Goal: Transaction & Acquisition: Download file/media

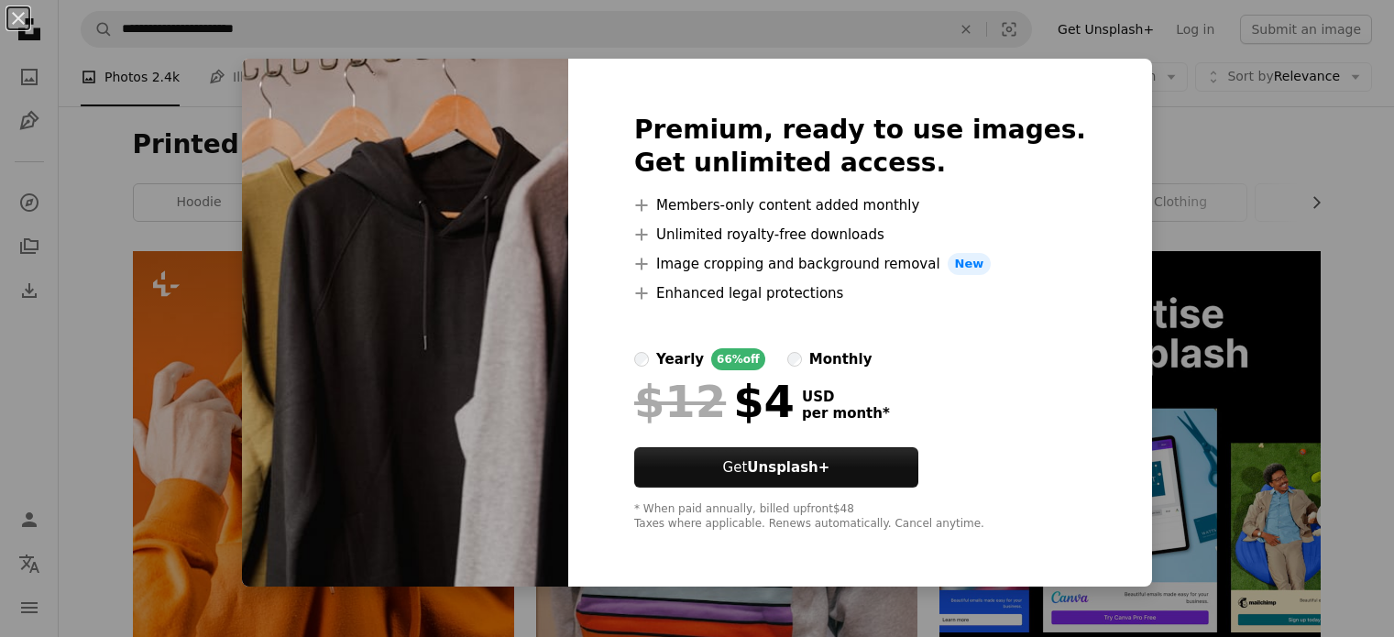
scroll to position [14367, 0]
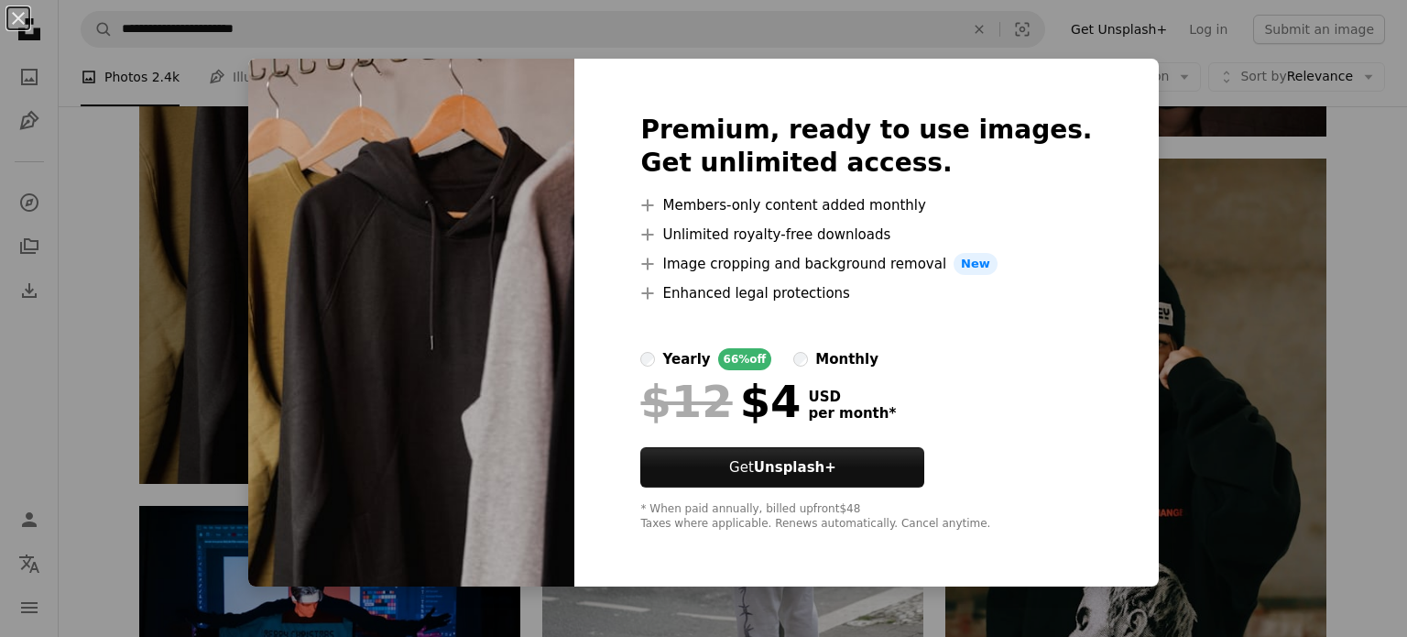
drag, startPoint x: 0, startPoint y: 0, endPoint x: 149, endPoint y: 241, distance: 283.5
click at [149, 241] on div "An X shape Premium, ready to use images. Get unlimited access. A plus sign Memb…" at bounding box center [703, 318] width 1407 height 637
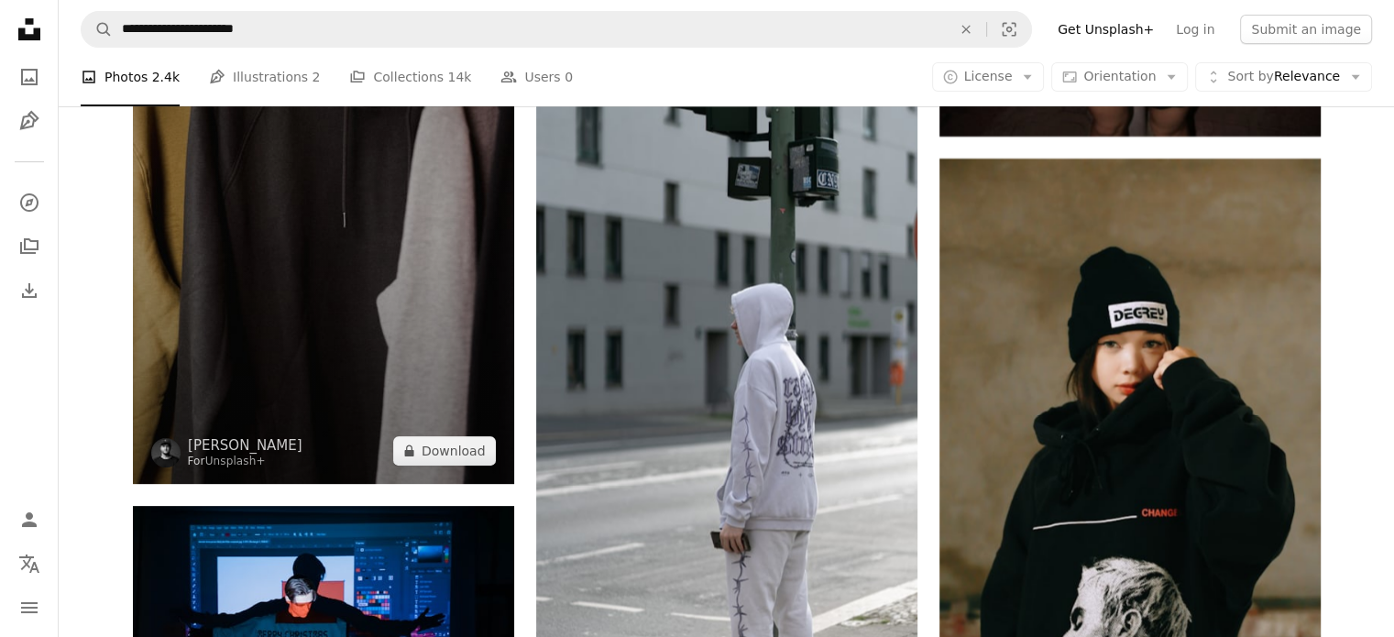
click at [158, 240] on img at bounding box center [323, 198] width 381 height 572
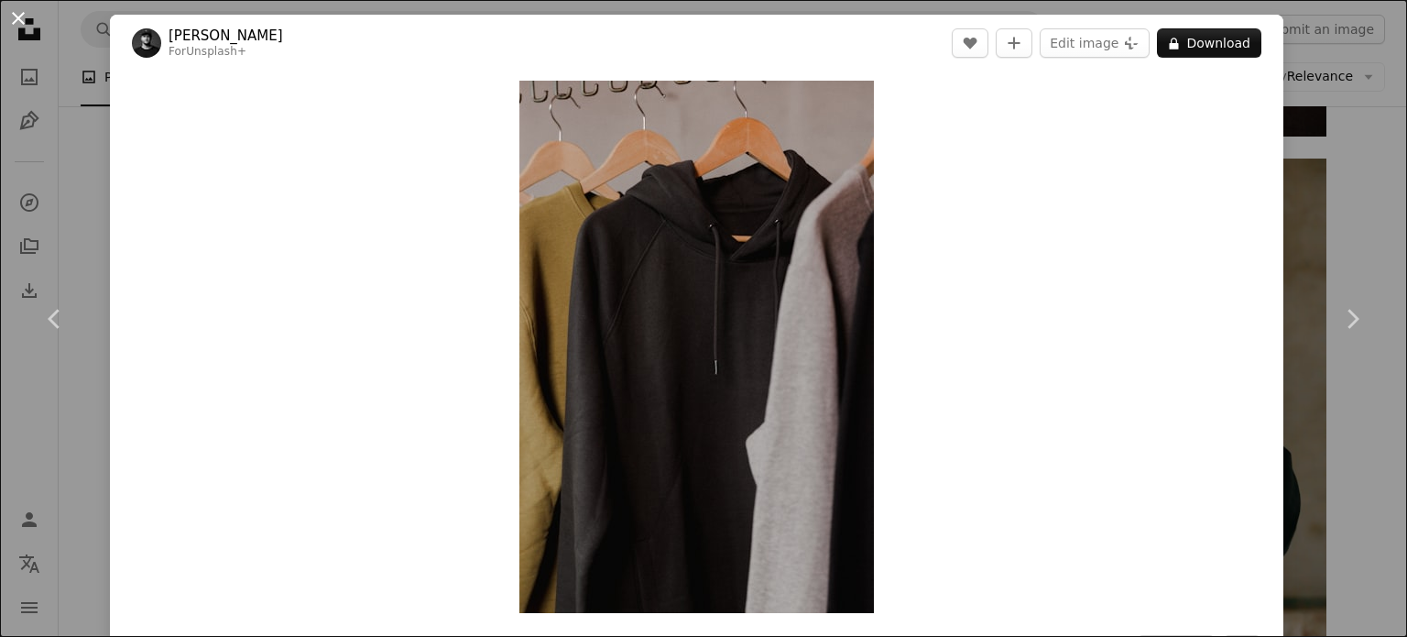
click at [19, 14] on button "An X shape" at bounding box center [18, 18] width 22 height 22
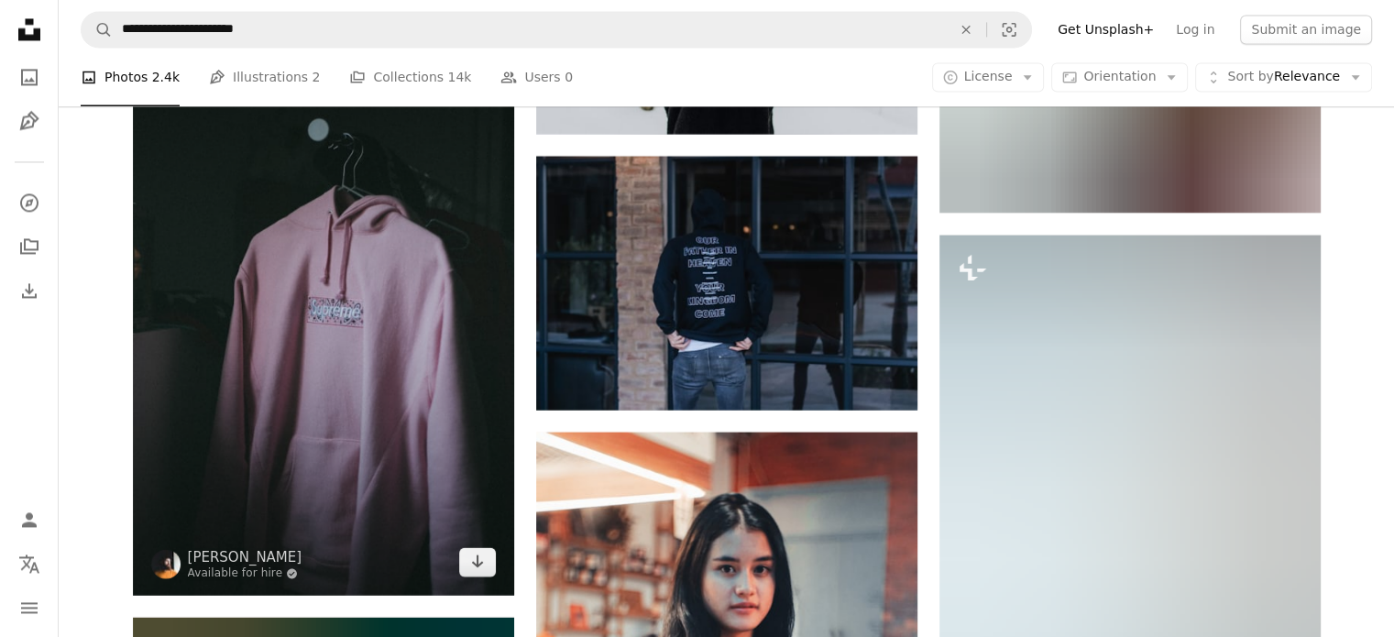
scroll to position [23897, 0]
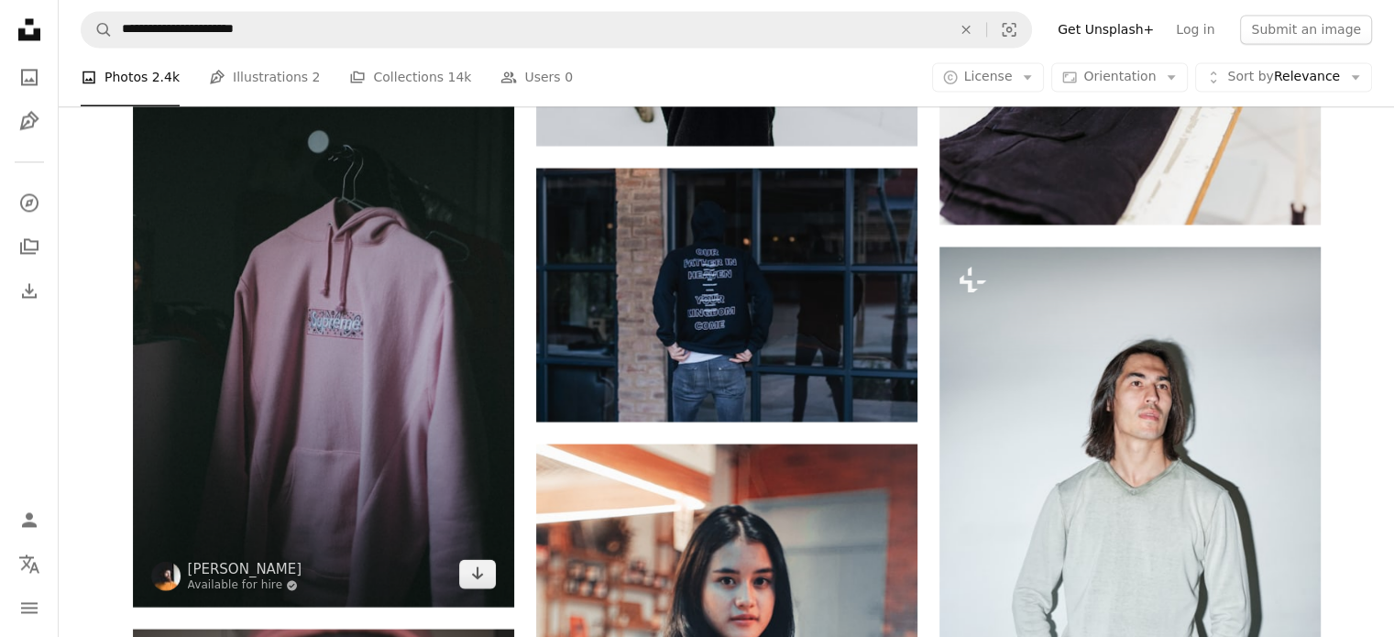
click at [495, 588] on img at bounding box center [323, 321] width 381 height 572
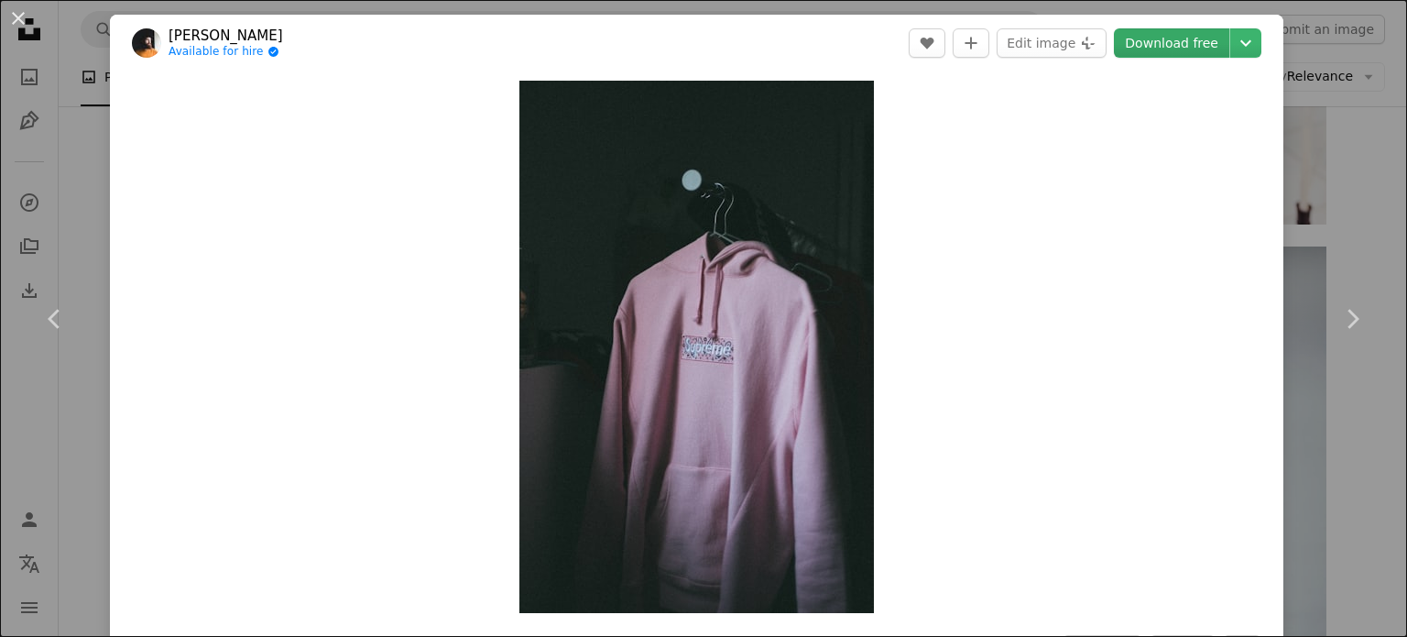
click at [1134, 39] on link "Download free" at bounding box center [1171, 42] width 115 height 29
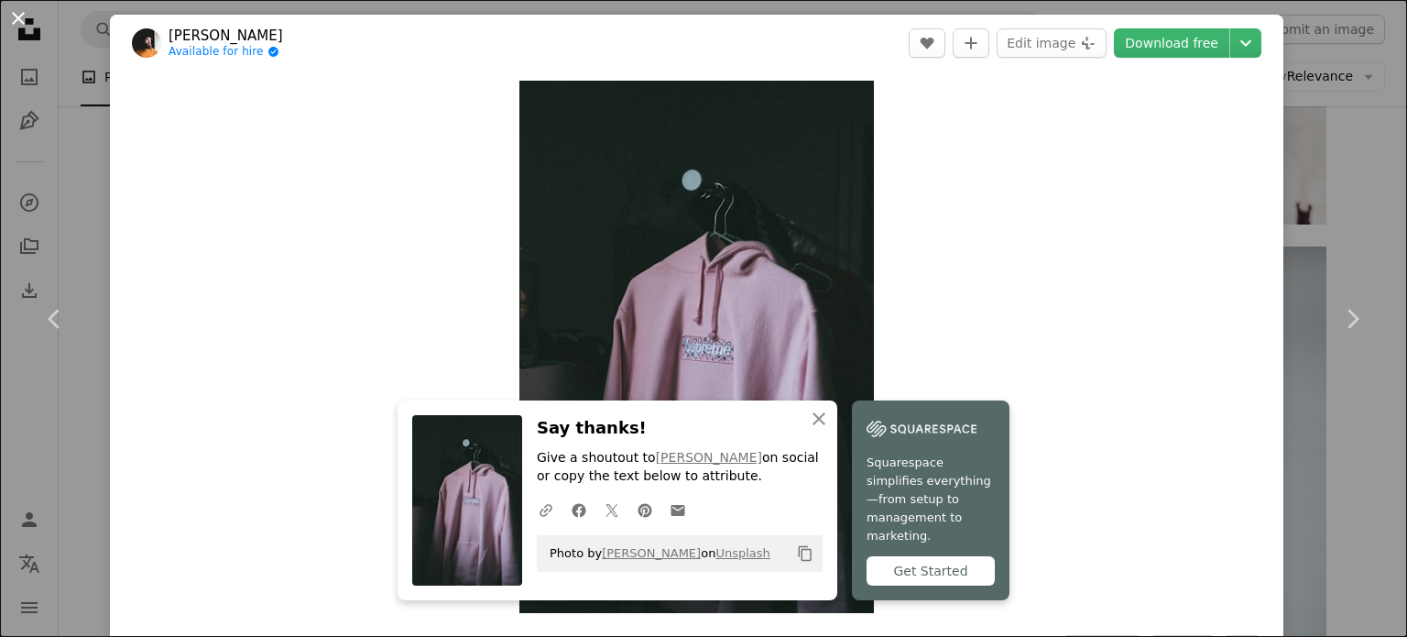
click at [18, 13] on button "An X shape" at bounding box center [18, 18] width 22 height 22
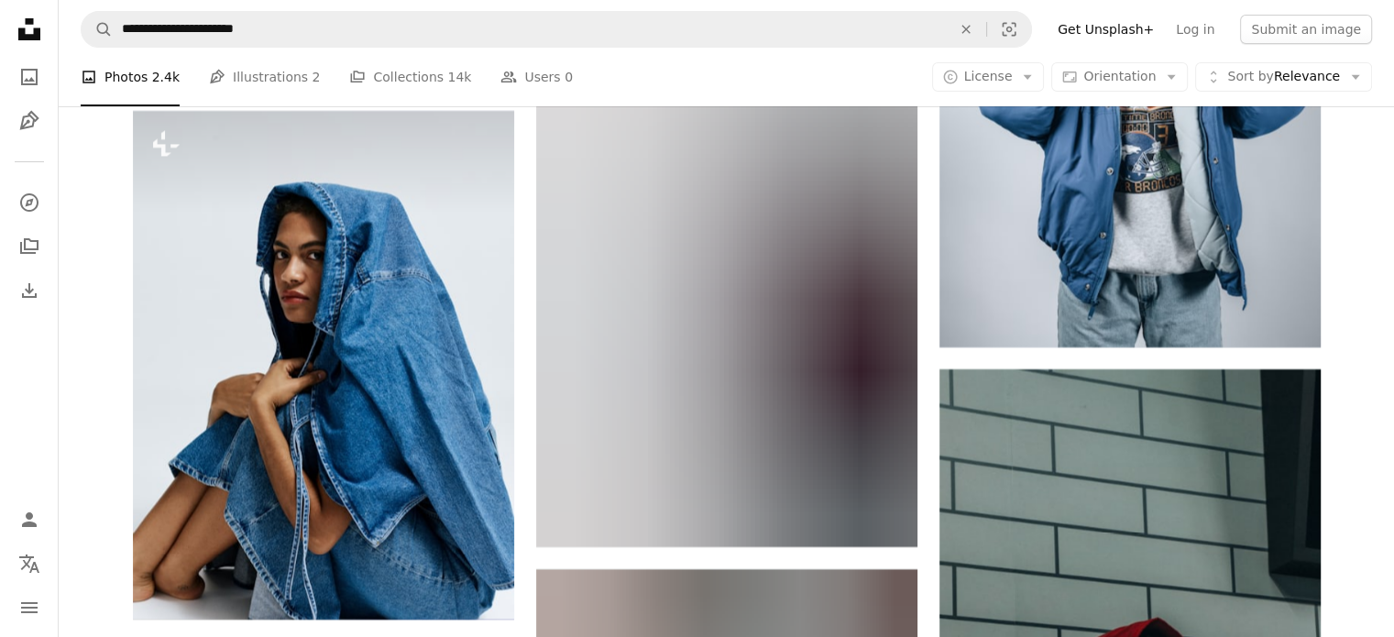
scroll to position [27563, 0]
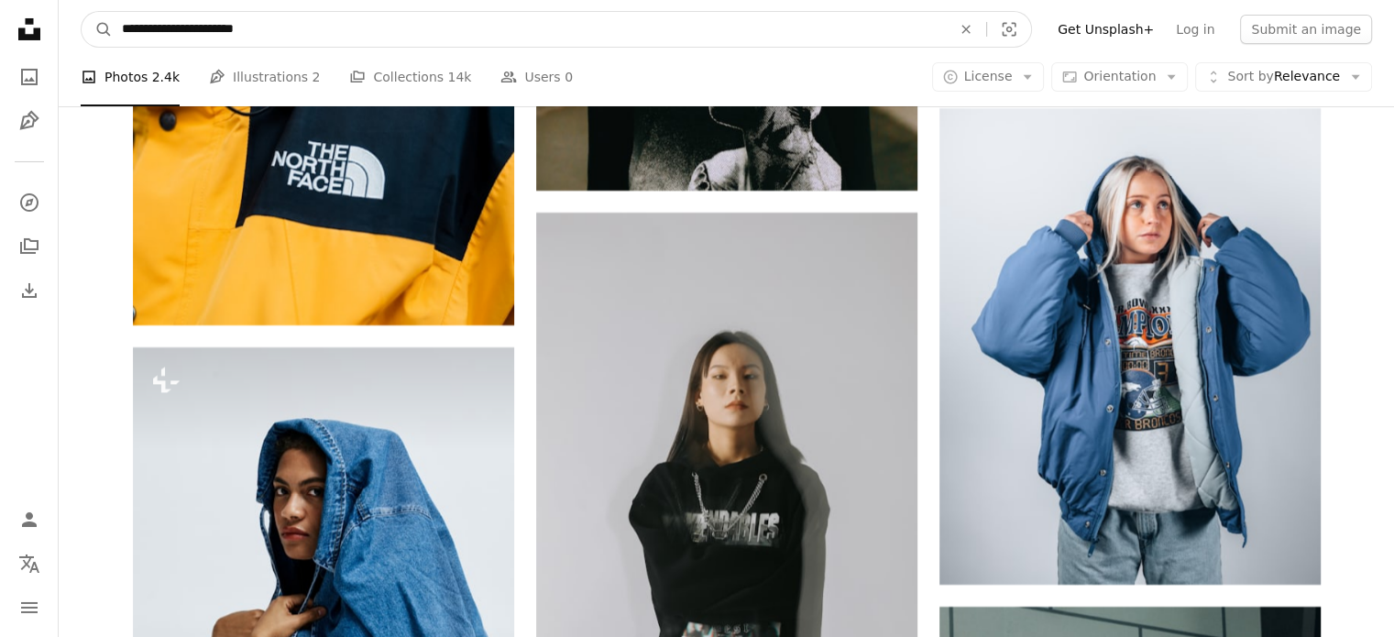
click at [376, 44] on input "**********" at bounding box center [529, 29] width 833 height 35
type input "*"
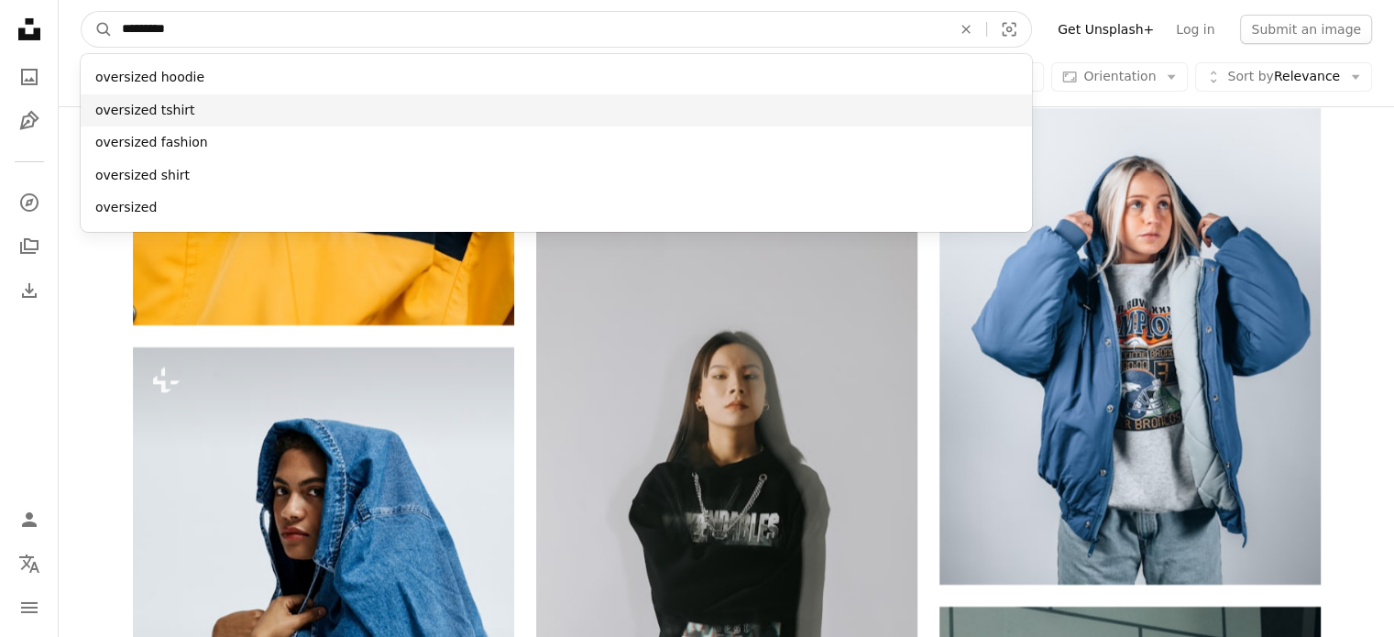
type input "*********"
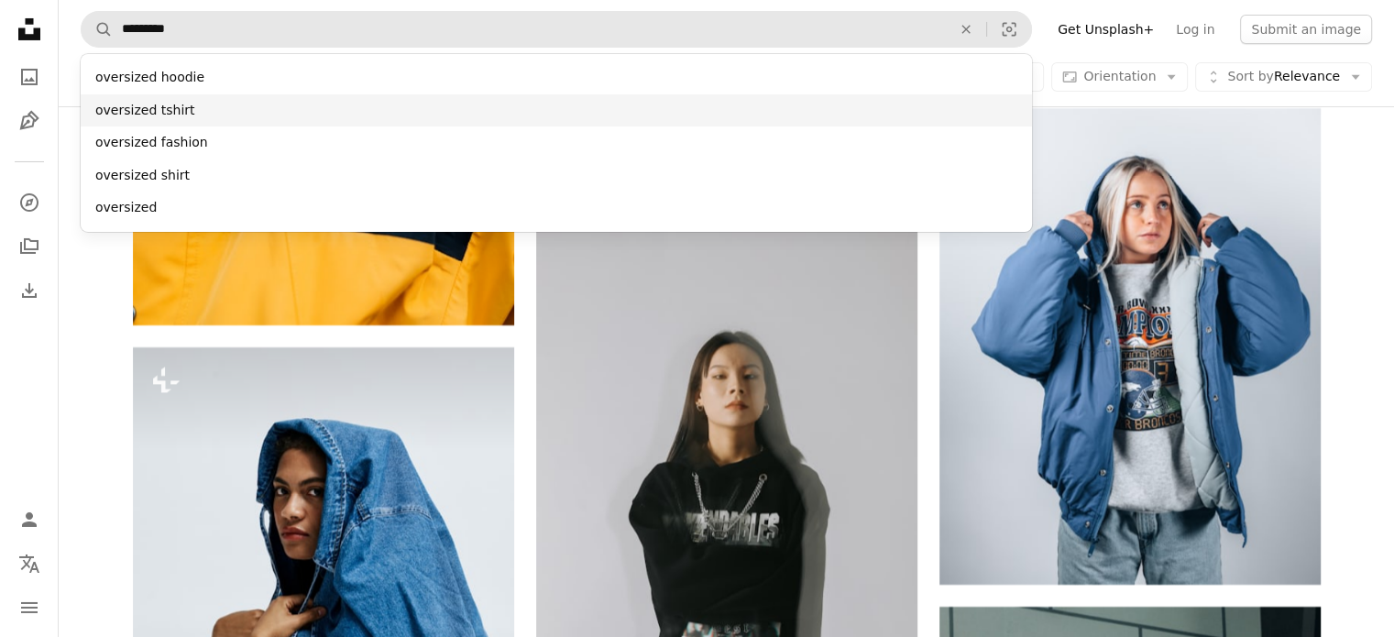
click at [202, 116] on div "oversized tshirt" at bounding box center [556, 110] width 951 height 33
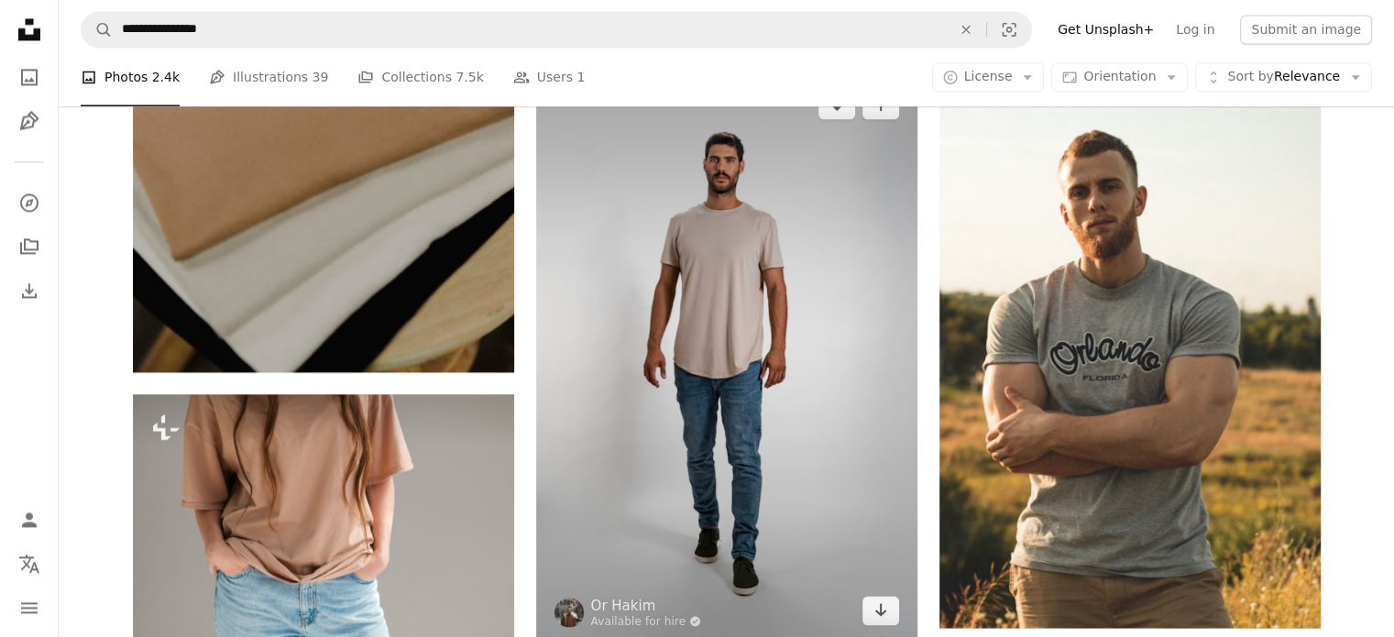
scroll to position [3024, 0]
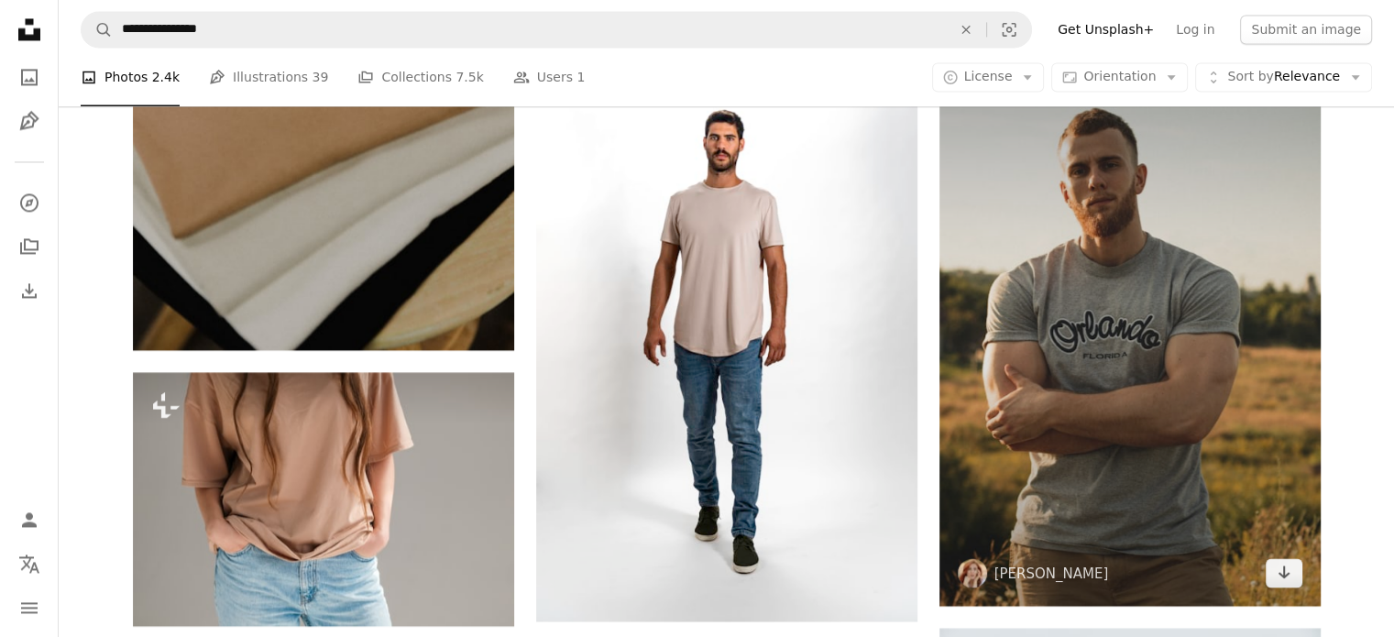
drag, startPoint x: 1136, startPoint y: 358, endPoint x: 1283, endPoint y: 557, distance: 247.1
click at [1283, 557] on div "A heart A plus sign [PERSON_NAME] Arrow pointing down" at bounding box center [1129, 320] width 381 height 572
click at [1282, 567] on icon "Arrow pointing down" at bounding box center [1283, 572] width 15 height 22
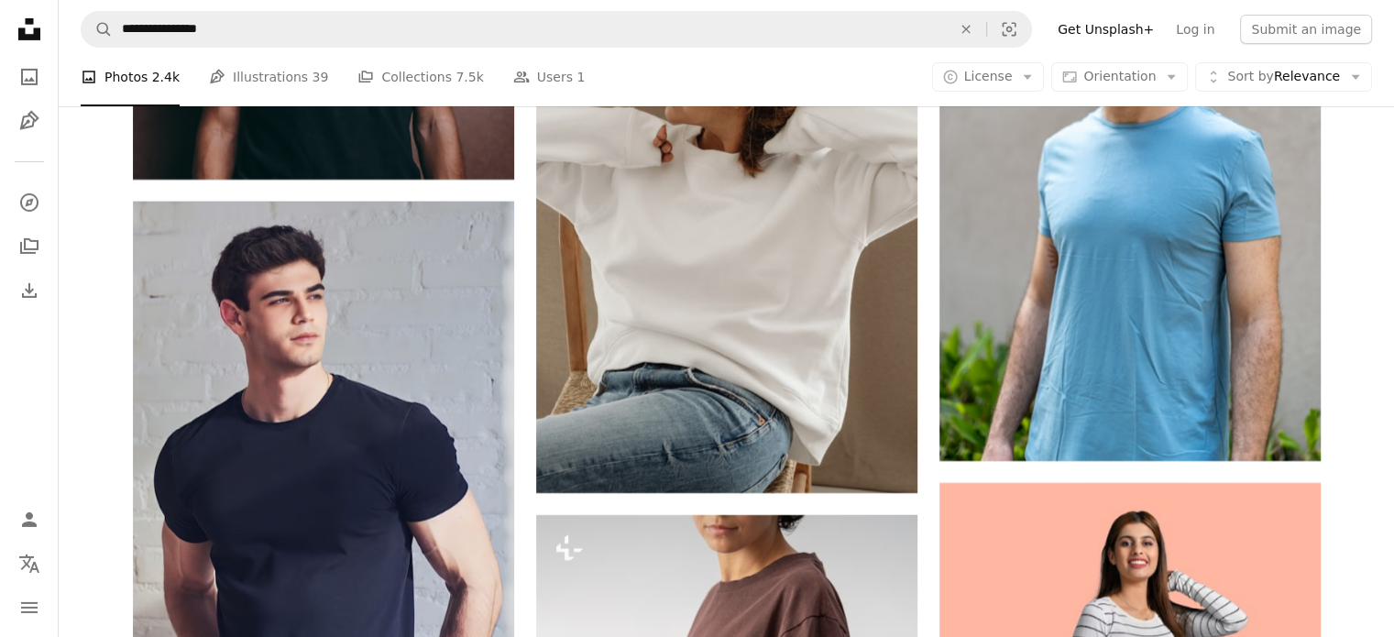
scroll to position [6414, 0]
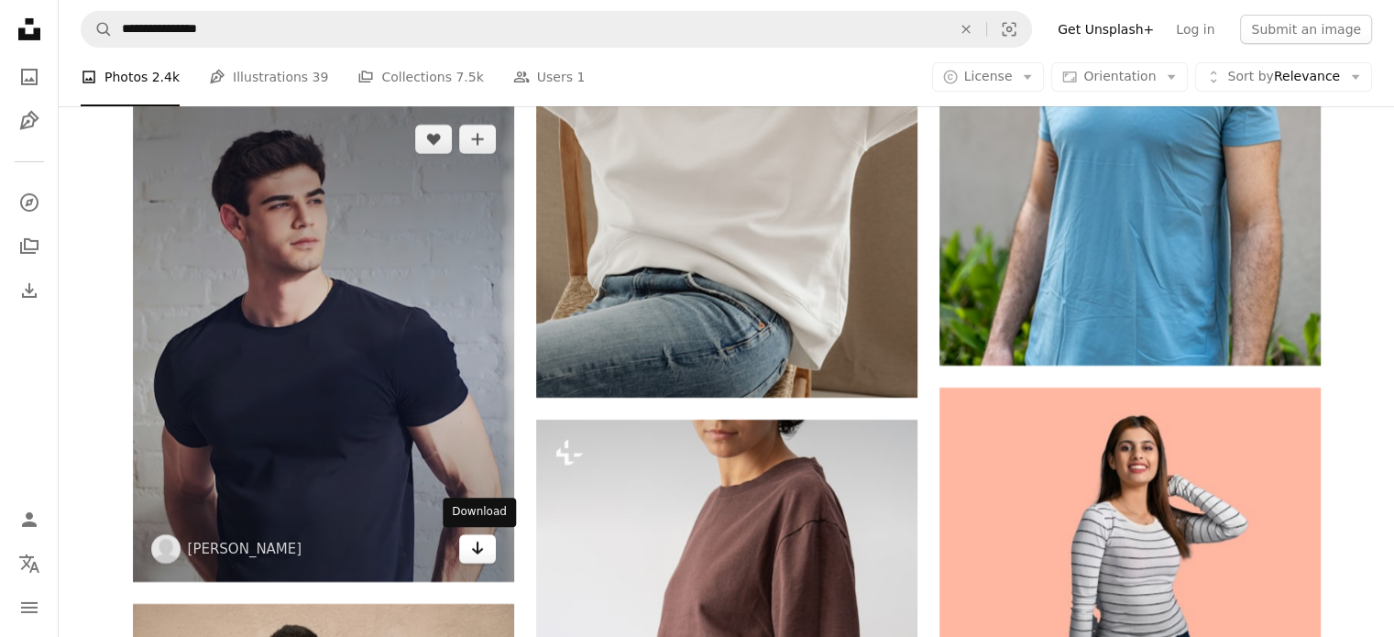
click at [482, 549] on icon "Arrow pointing down" at bounding box center [477, 548] width 15 height 22
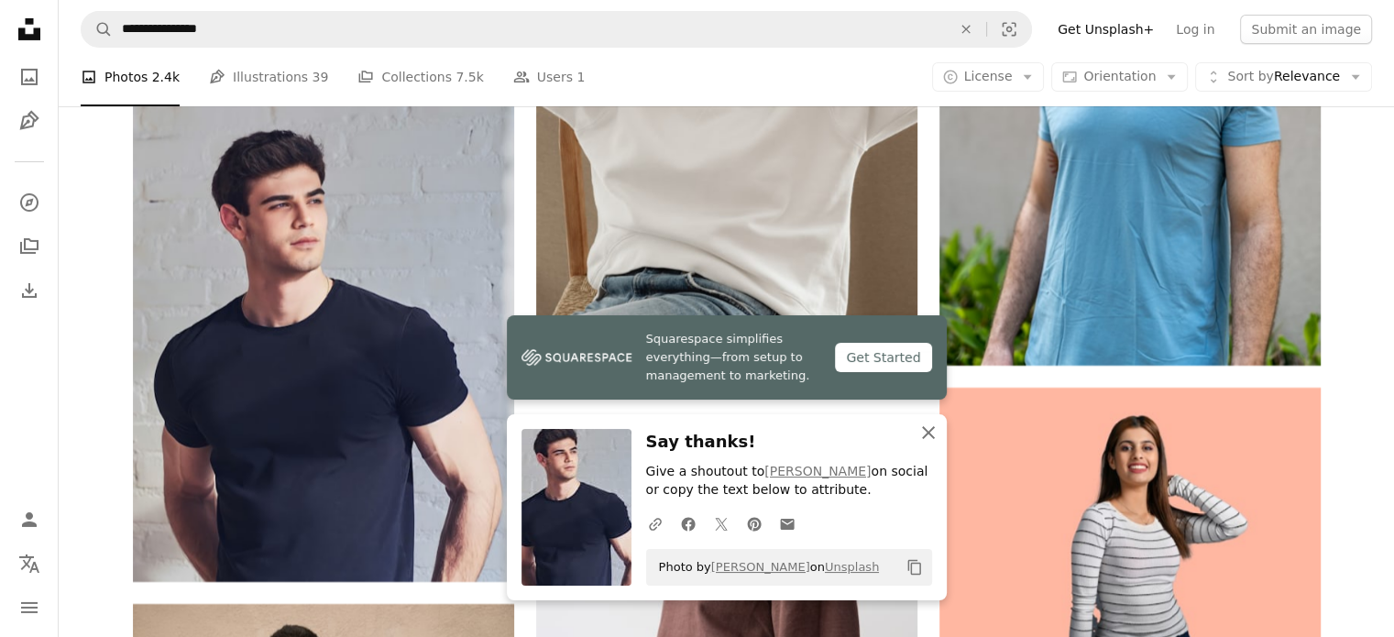
click at [934, 430] on icon "An X shape" at bounding box center [928, 433] width 22 height 22
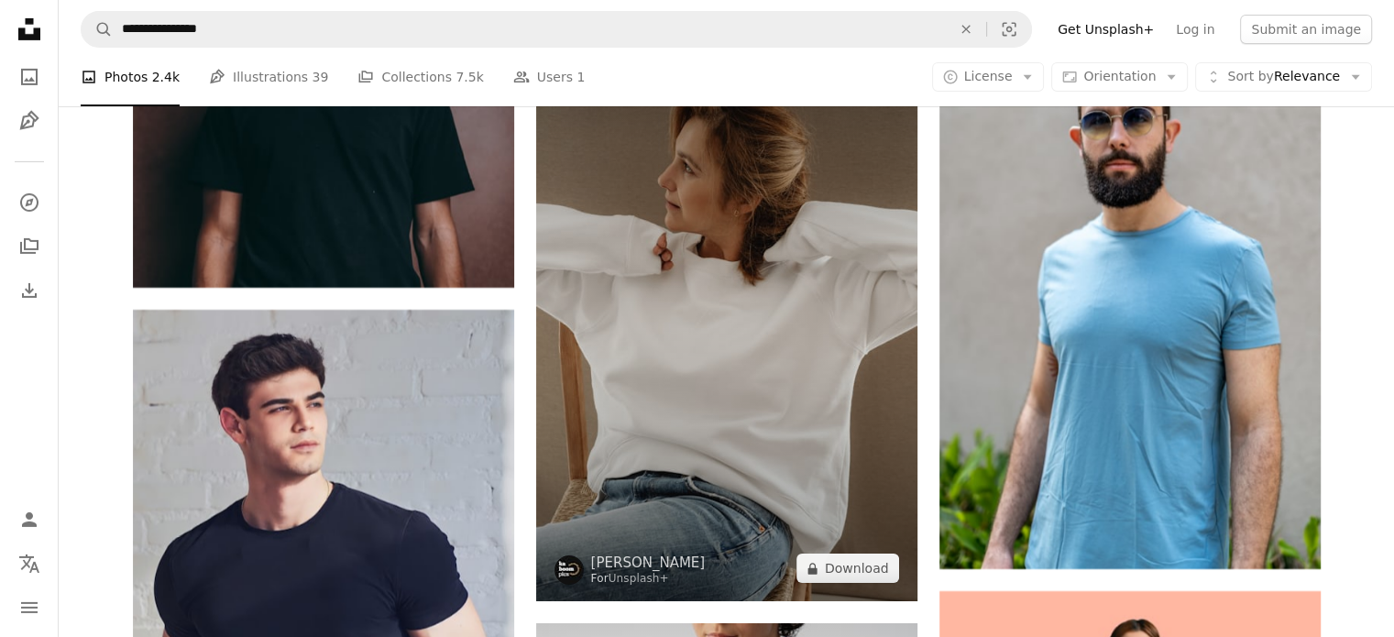
scroll to position [6231, 0]
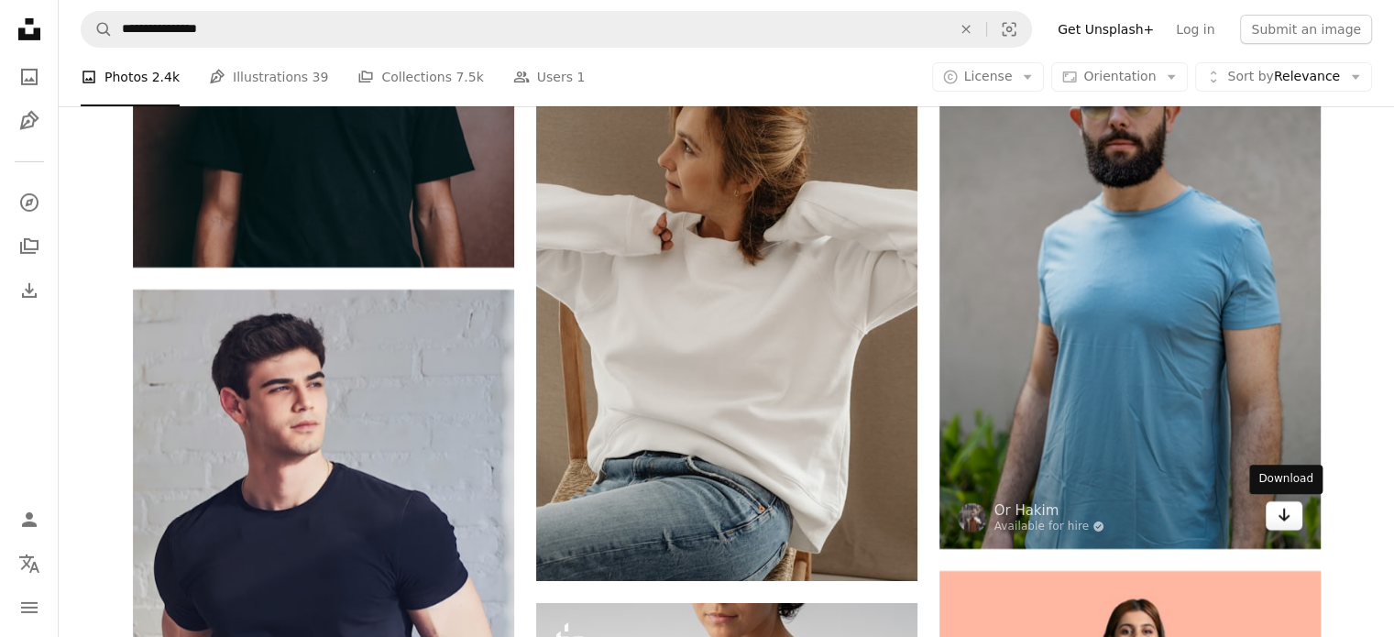
click at [1291, 519] on link "Arrow pointing down" at bounding box center [1283, 515] width 37 height 29
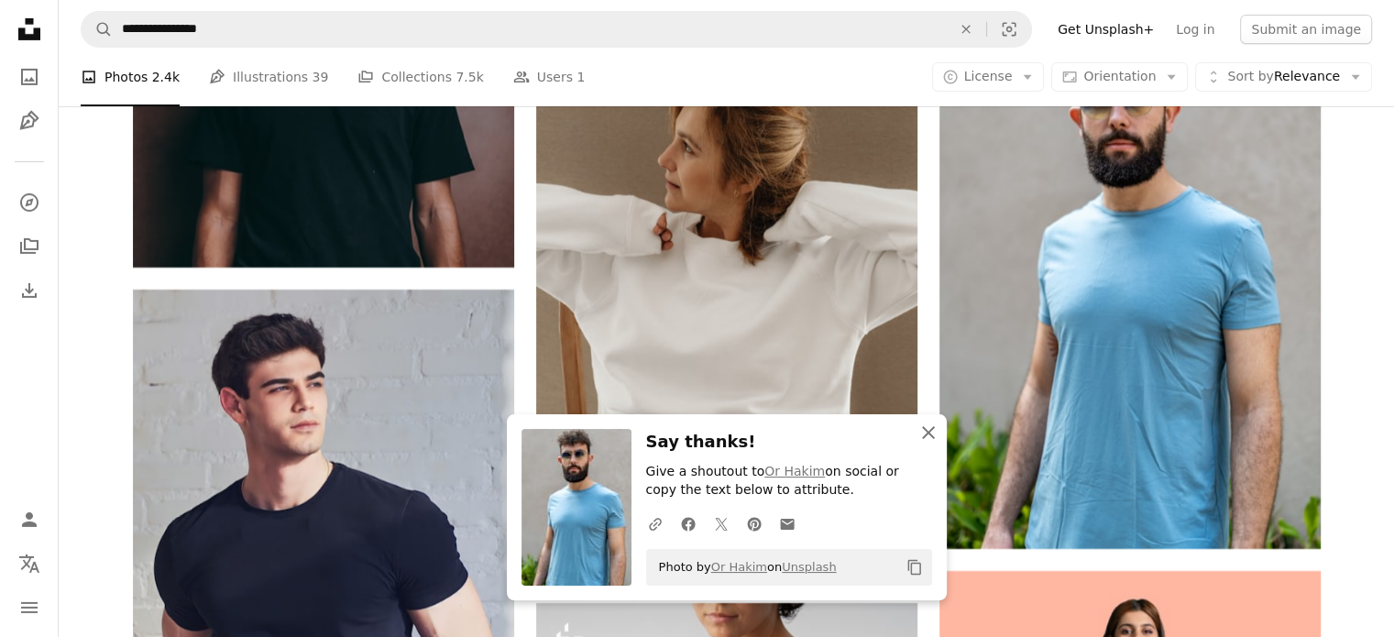
click at [930, 425] on icon "An X shape" at bounding box center [928, 433] width 22 height 22
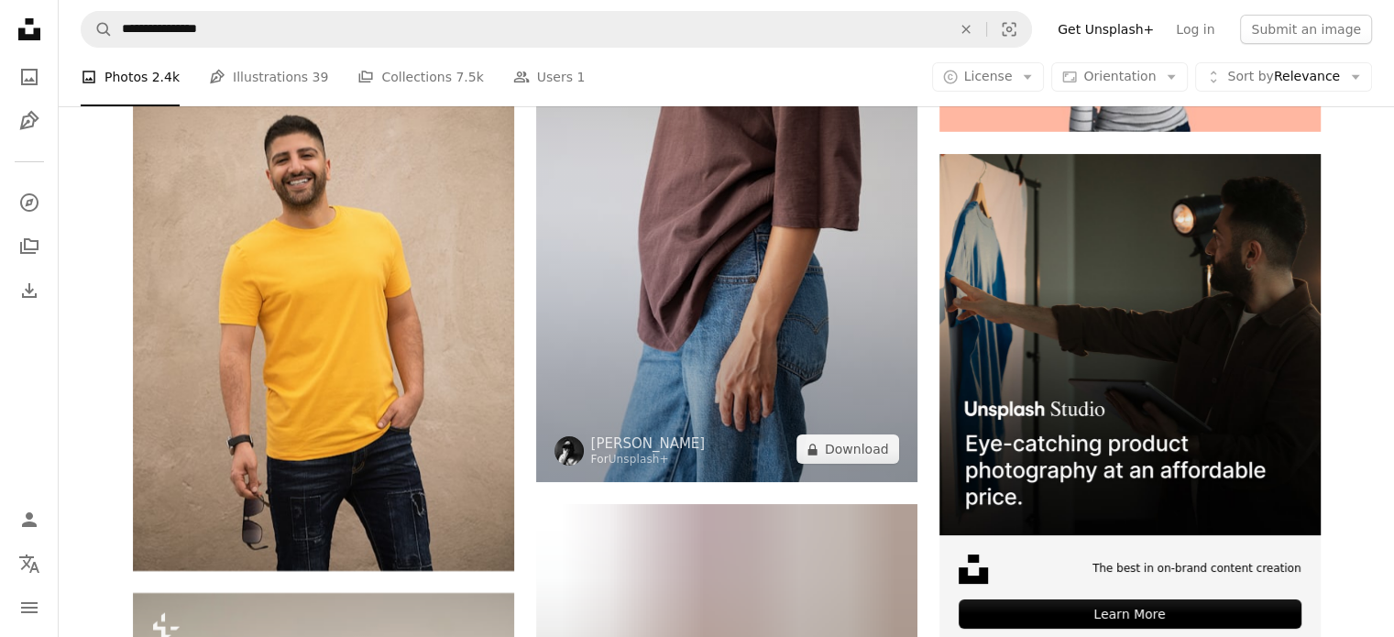
scroll to position [6964, 0]
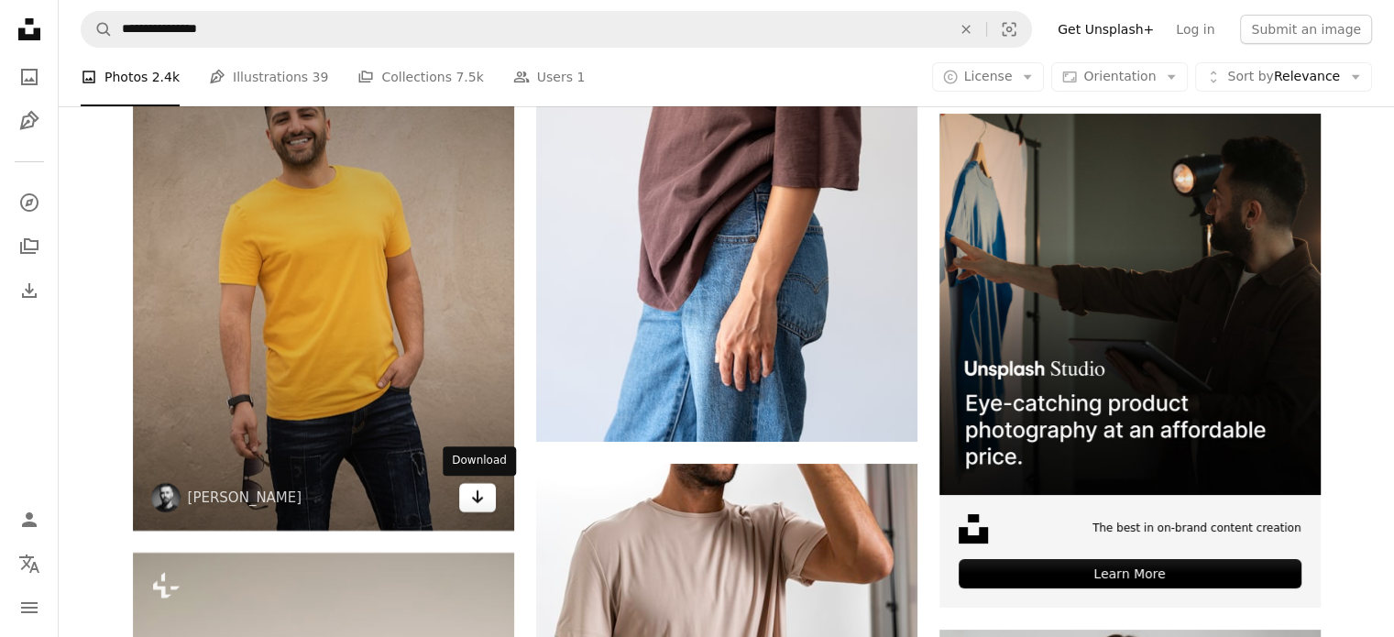
click at [476, 501] on icon "Download" at bounding box center [477, 496] width 12 height 13
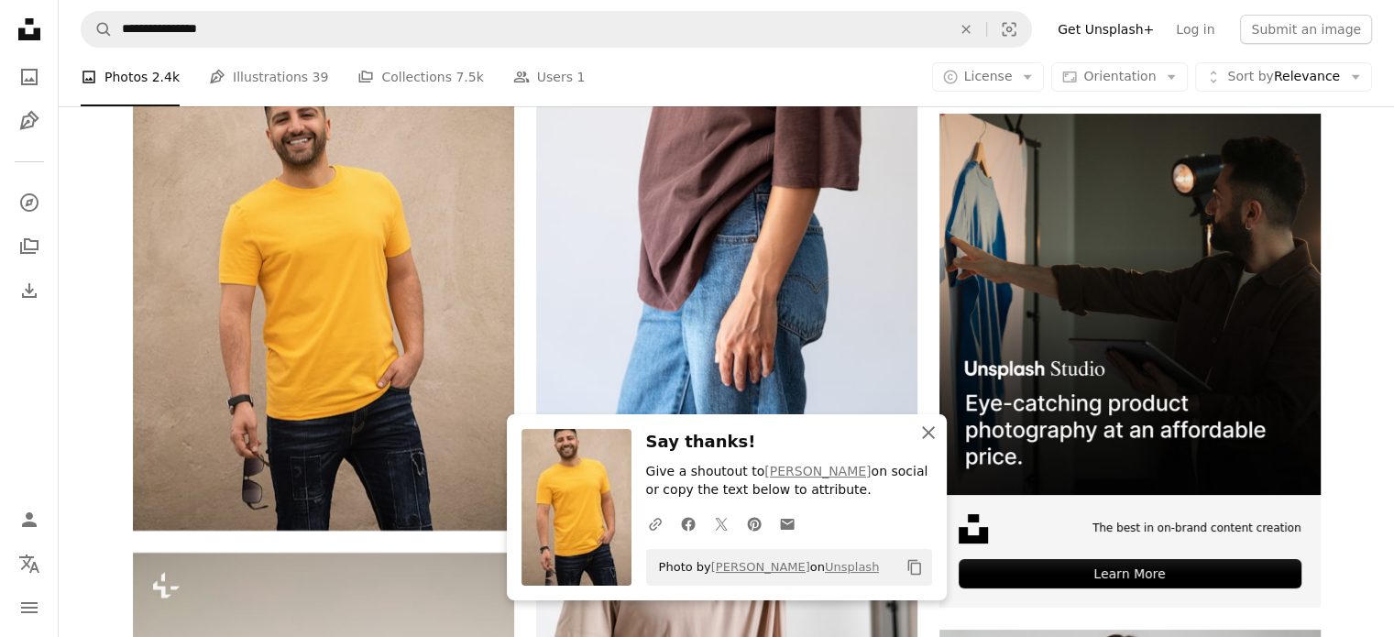
click at [929, 434] on icon "button" at bounding box center [928, 432] width 13 height 13
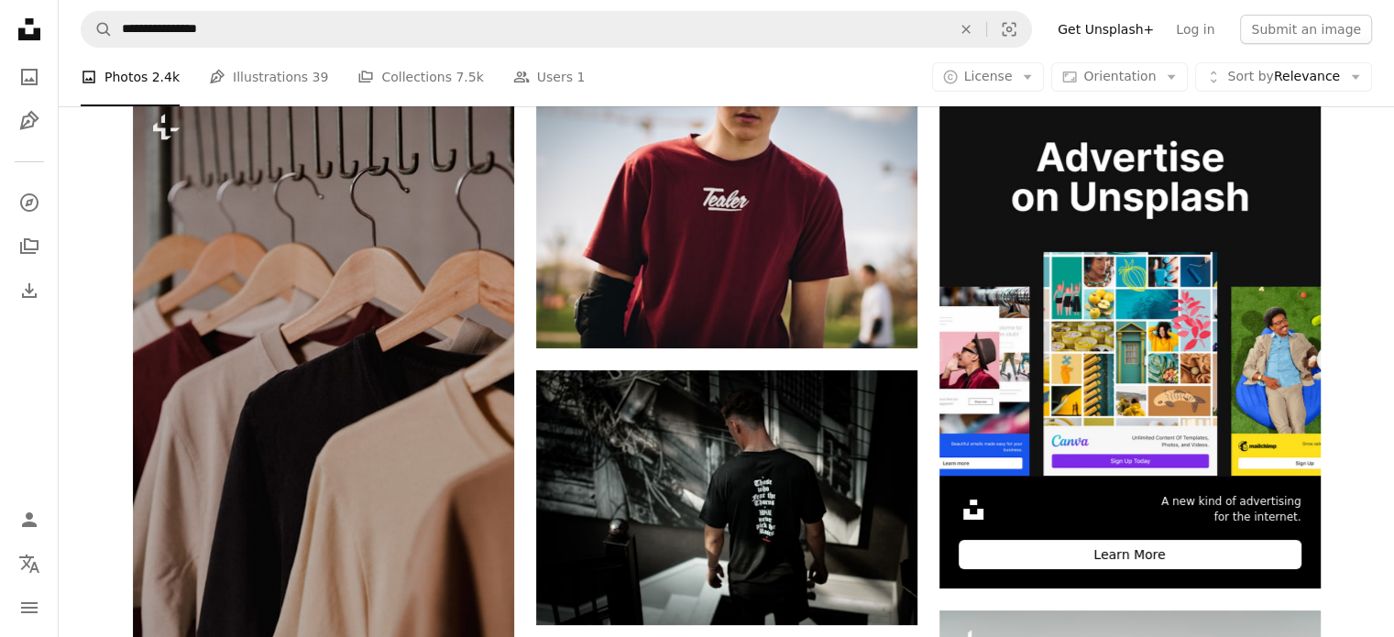
scroll to position [0, 0]
